Goal: Task Accomplishment & Management: Use online tool/utility

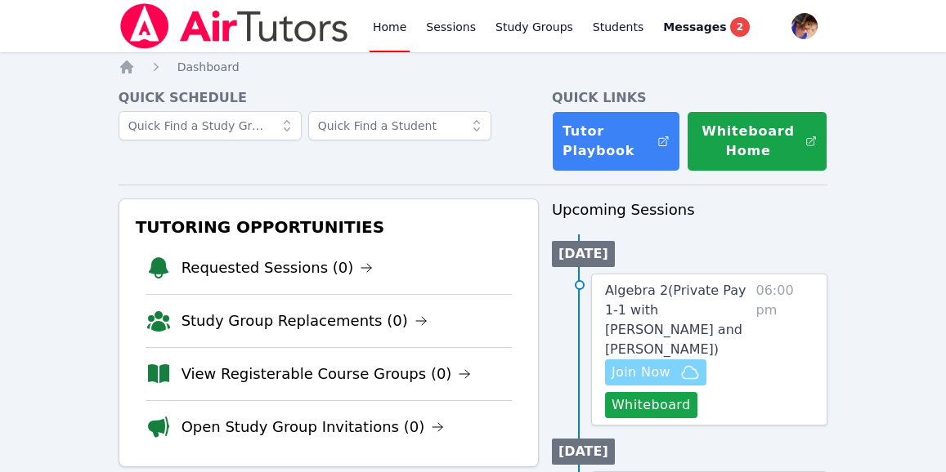
click at [656, 363] on span "Join Now" at bounding box center [640, 373] width 59 height 20
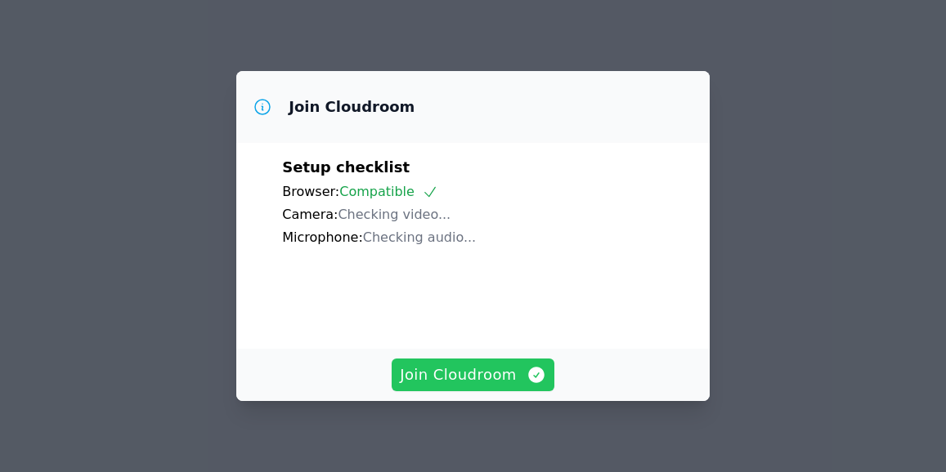
click at [467, 374] on span "Join Cloudroom" at bounding box center [473, 375] width 146 height 23
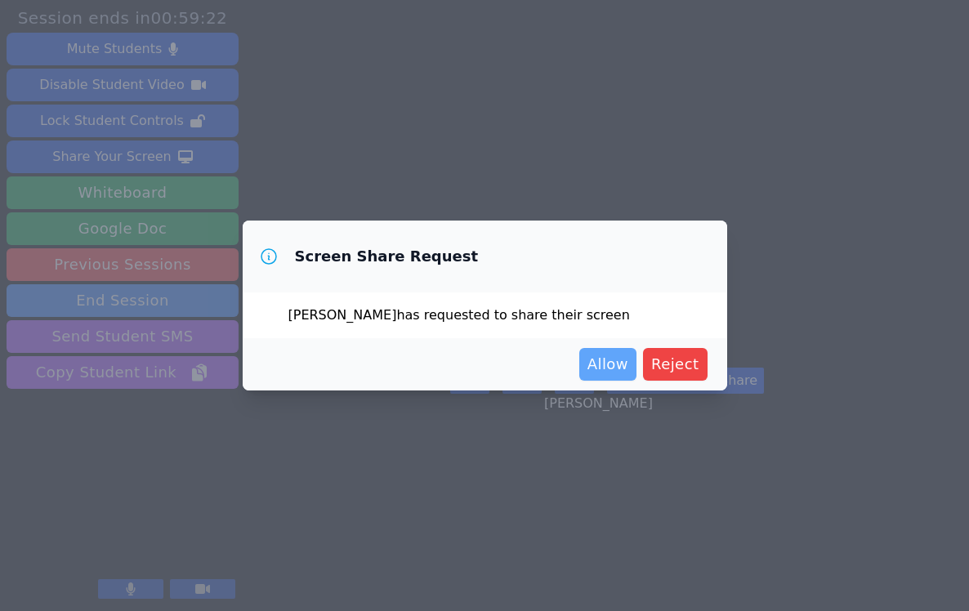
click at [615, 362] on span "Allow" at bounding box center [608, 364] width 41 height 23
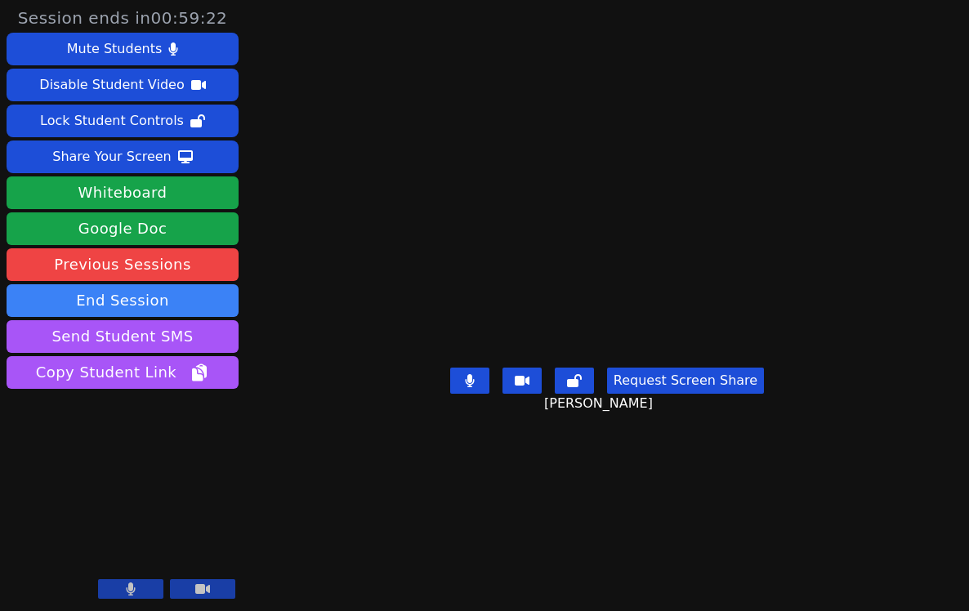
click at [615, 362] on span "Allow" at bounding box center [601, 362] width 39 height 22
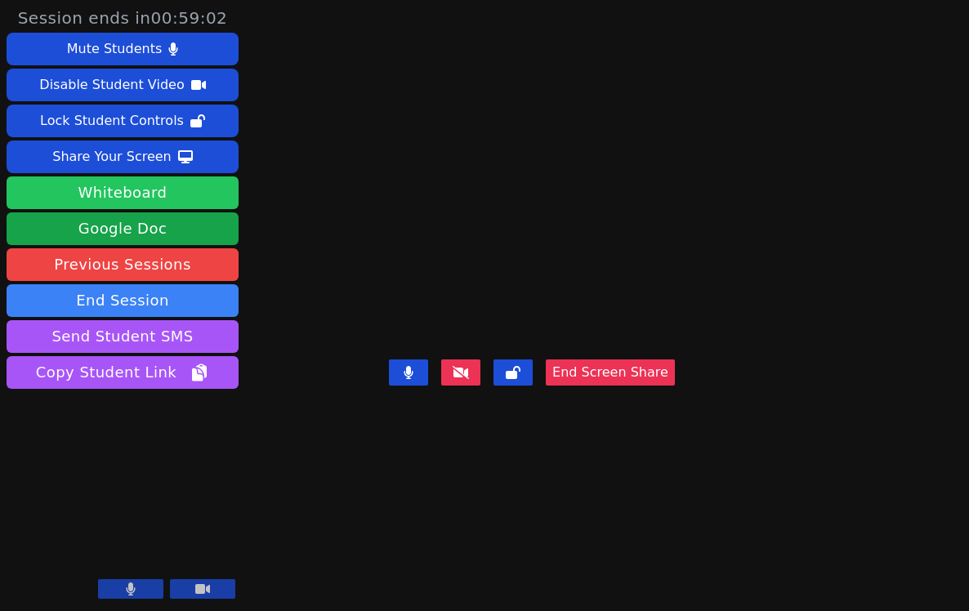
click at [105, 190] on button "Whiteboard" at bounding box center [123, 193] width 232 height 33
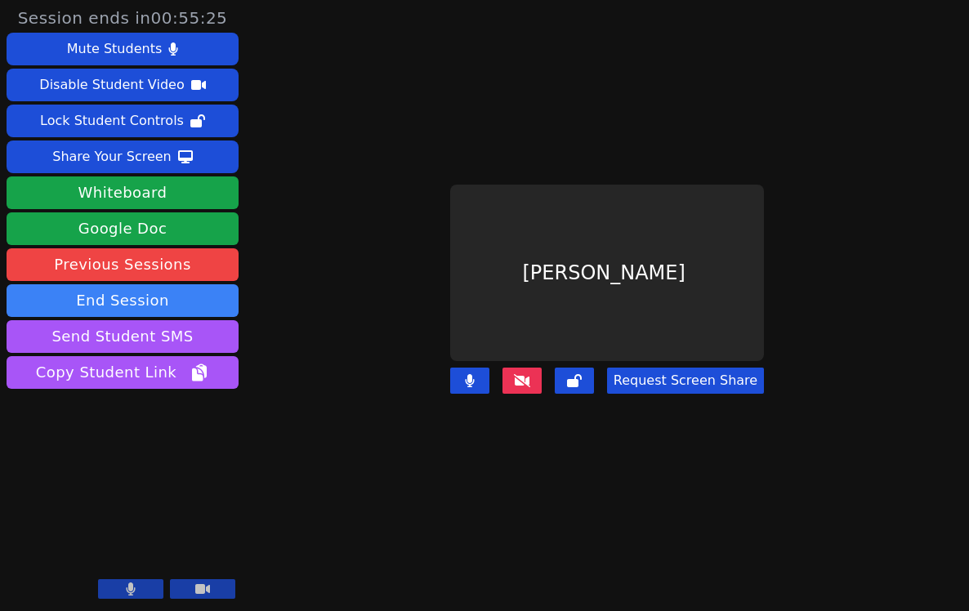
click at [7, 177] on button "Whiteboard" at bounding box center [123, 193] width 232 height 33
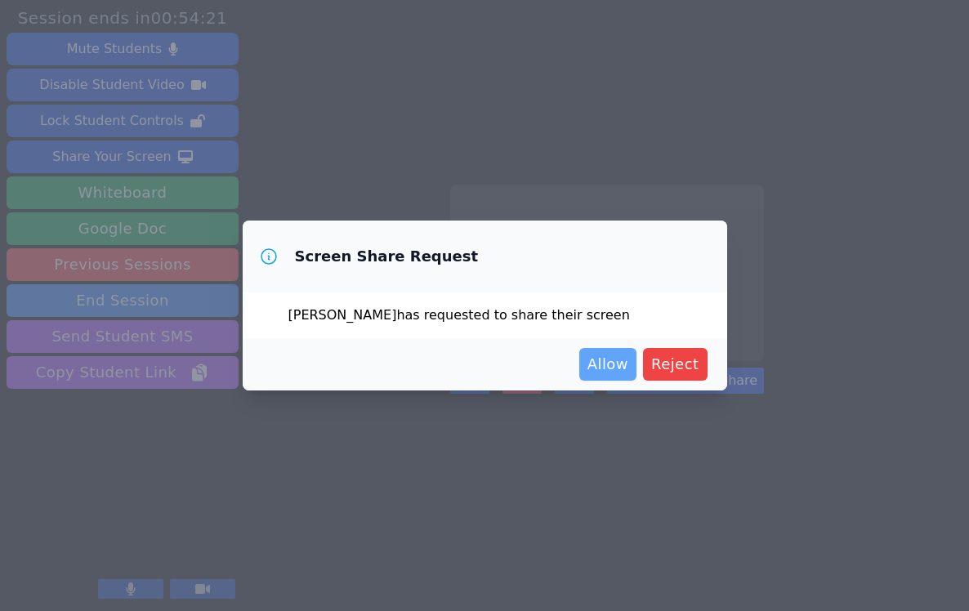
click at [613, 352] on button "Allow" at bounding box center [607, 364] width 57 height 33
